Goal: Information Seeking & Learning: Understand process/instructions

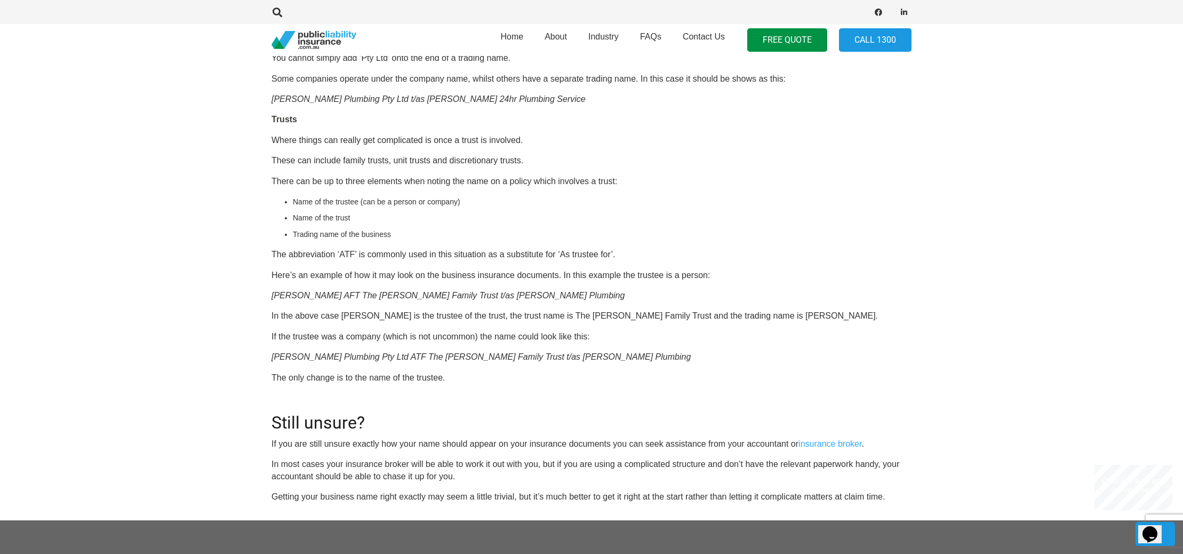
scroll to position [1003, 0]
click at [355, 359] on em "[PERSON_NAME] Plumbing Pty Ltd ATF The [PERSON_NAME] Family Trust t/as [PERSON_…" at bounding box center [481, 356] width 419 height 9
click at [382, 362] on p "[PERSON_NAME] Plumbing Pty Ltd ATF The [PERSON_NAME] Family Trust t/as [PERSON_…" at bounding box center [592, 356] width 640 height 12
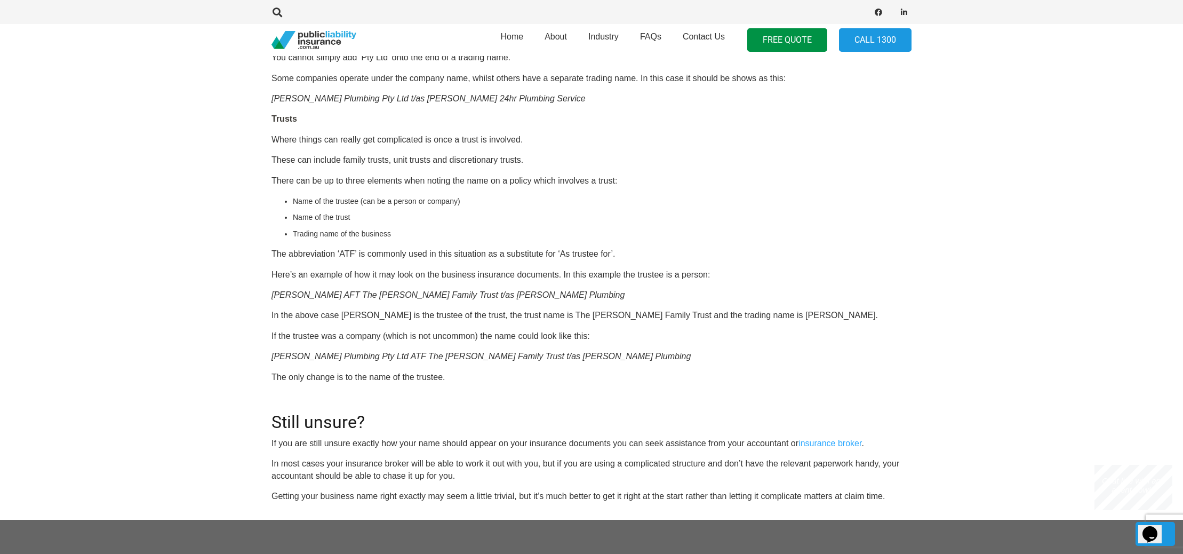
click at [434, 371] on p "The only change is to the name of the trustee." at bounding box center [592, 377] width 640 height 12
drag, startPoint x: 367, startPoint y: 357, endPoint x: 397, endPoint y: 365, distance: 30.8
click at [368, 357] on em "[PERSON_NAME] Plumbing Pty Ltd ATF The [PERSON_NAME] Family Trust t/as [PERSON_…" at bounding box center [481, 356] width 419 height 9
drag, startPoint x: 403, startPoint y: 365, endPoint x: 409, endPoint y: 364, distance: 6.1
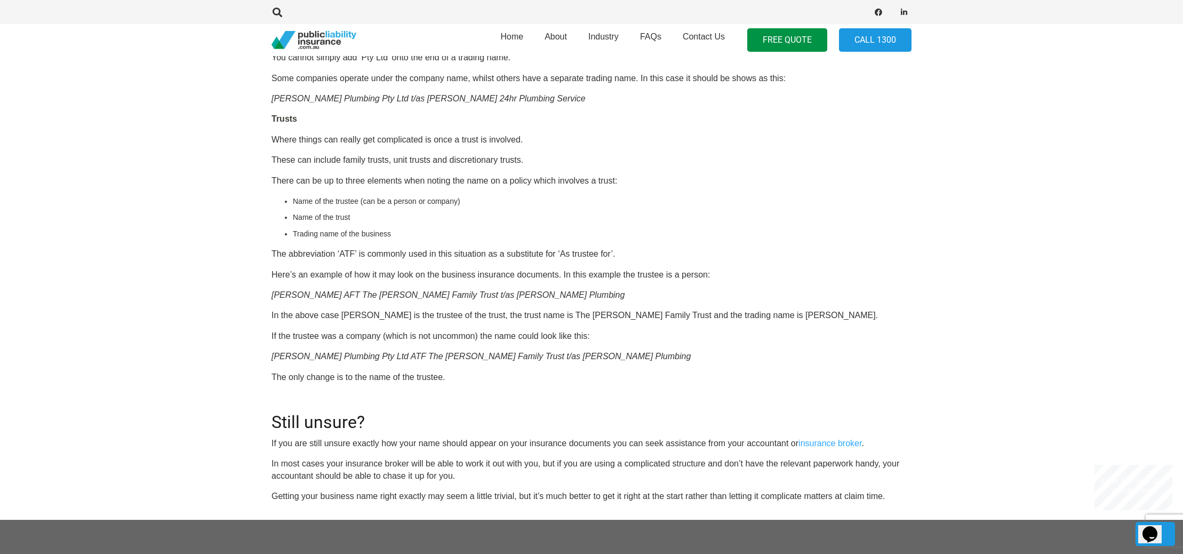
click at [460, 357] on em "[PERSON_NAME] Plumbing Pty Ltd ATF The [PERSON_NAME] Family Trust t/as [PERSON_…" at bounding box center [481, 356] width 419 height 9
click at [554, 360] on p "[PERSON_NAME] Plumbing Pty Ltd ATF The [PERSON_NAME] Family Trust t/as [PERSON_…" at bounding box center [592, 356] width 640 height 12
click at [568, 362] on p "[PERSON_NAME] Plumbing Pty Ltd ATF The [PERSON_NAME] Family Trust t/as [PERSON_…" at bounding box center [592, 356] width 640 height 12
drag, startPoint x: 568, startPoint y: 362, endPoint x: 268, endPoint y: 356, distance: 299.9
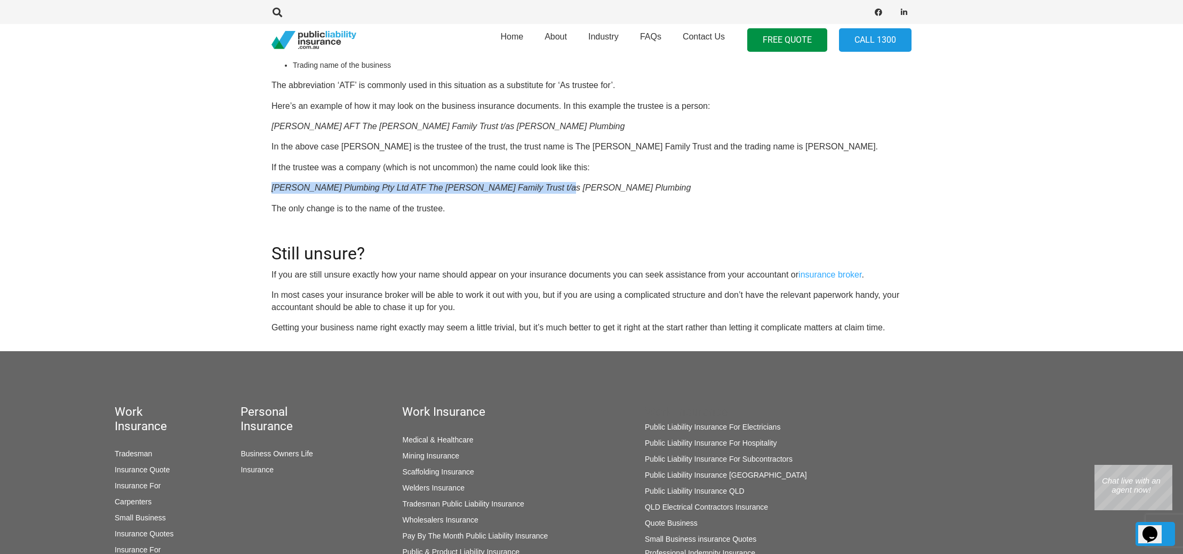
scroll to position [1120, 0]
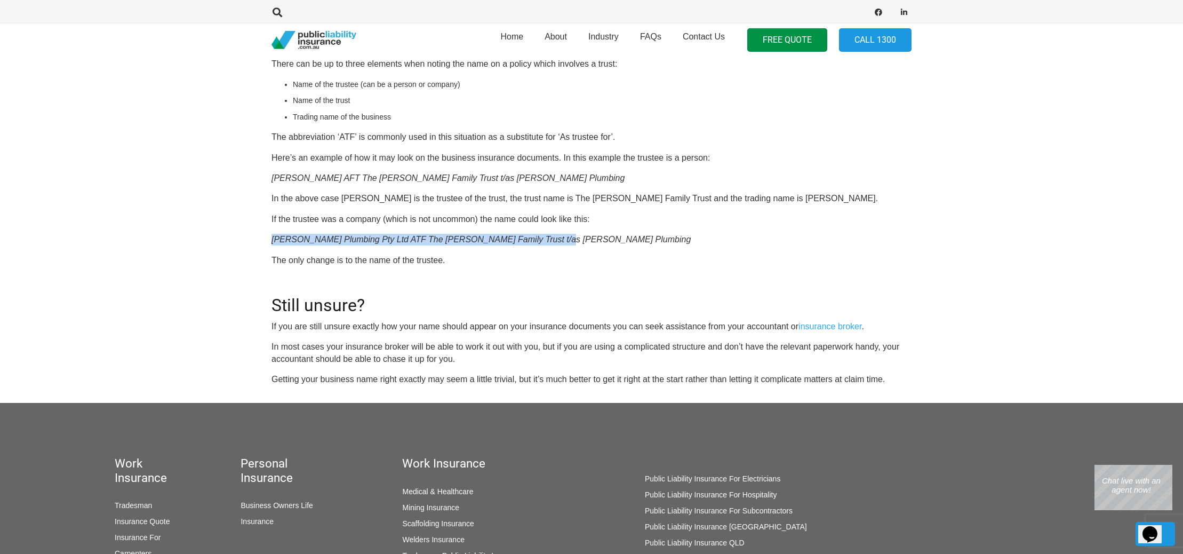
copy em "[PERSON_NAME] Plumbing Pty Ltd ATF The [PERSON_NAME] Family Trust t/as [PERSON_…"
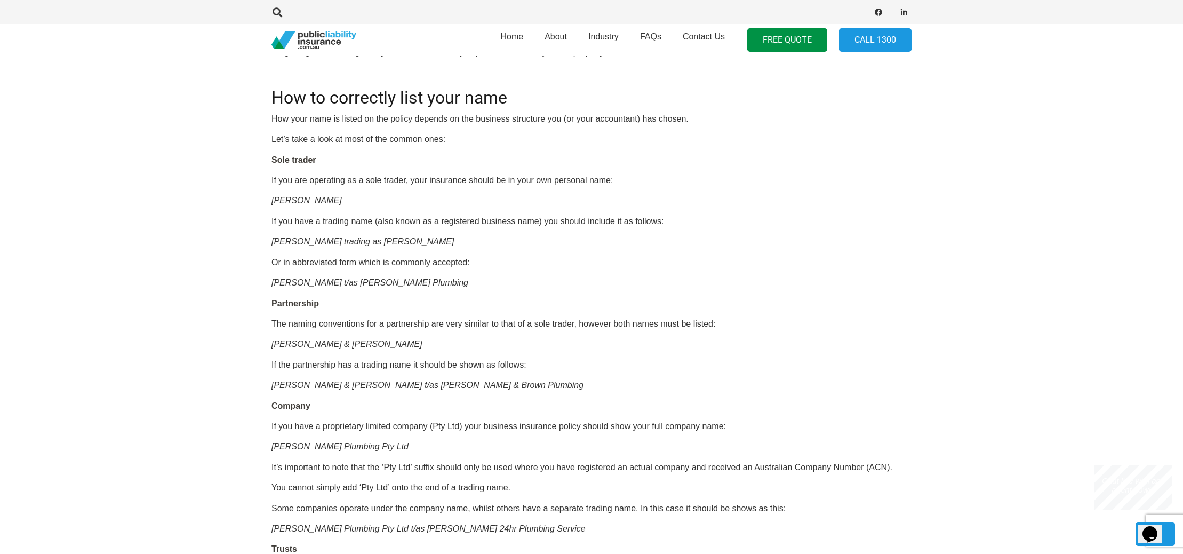
scroll to position [583, 0]
